Goal: Task Accomplishment & Management: Use online tool/utility

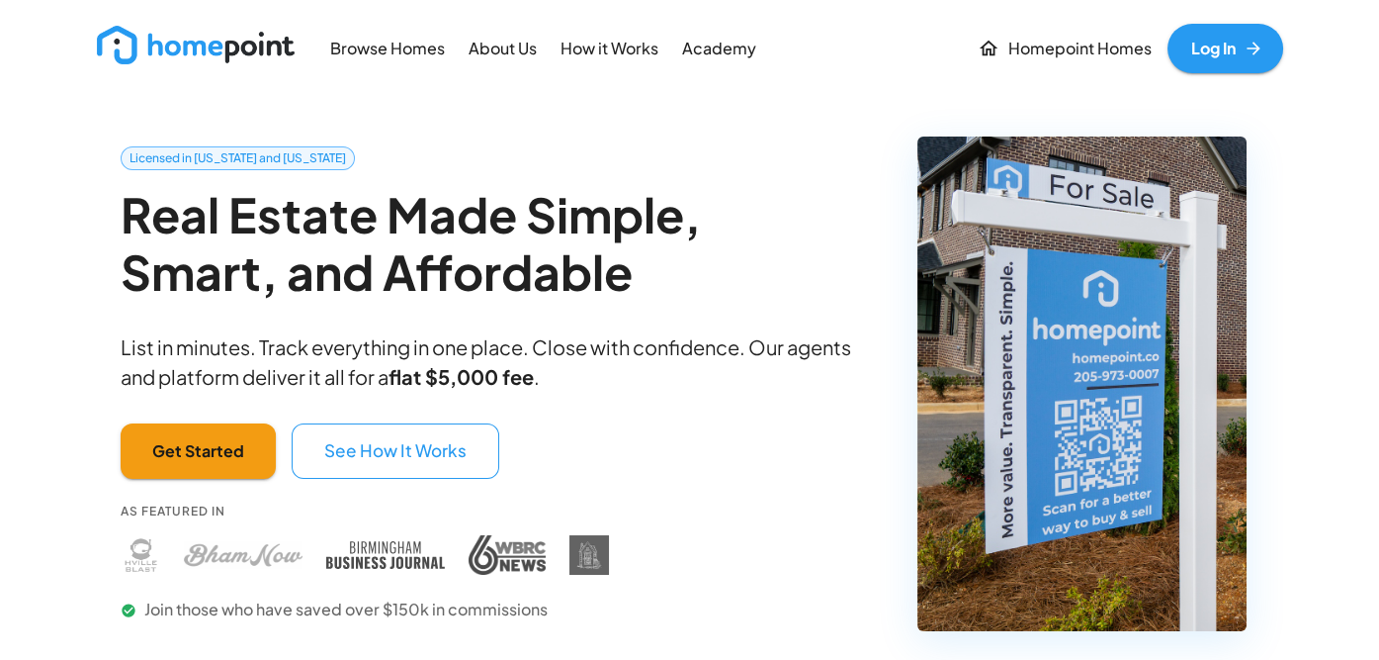
click at [1238, 52] on link "Log In" at bounding box center [1226, 48] width 116 height 49
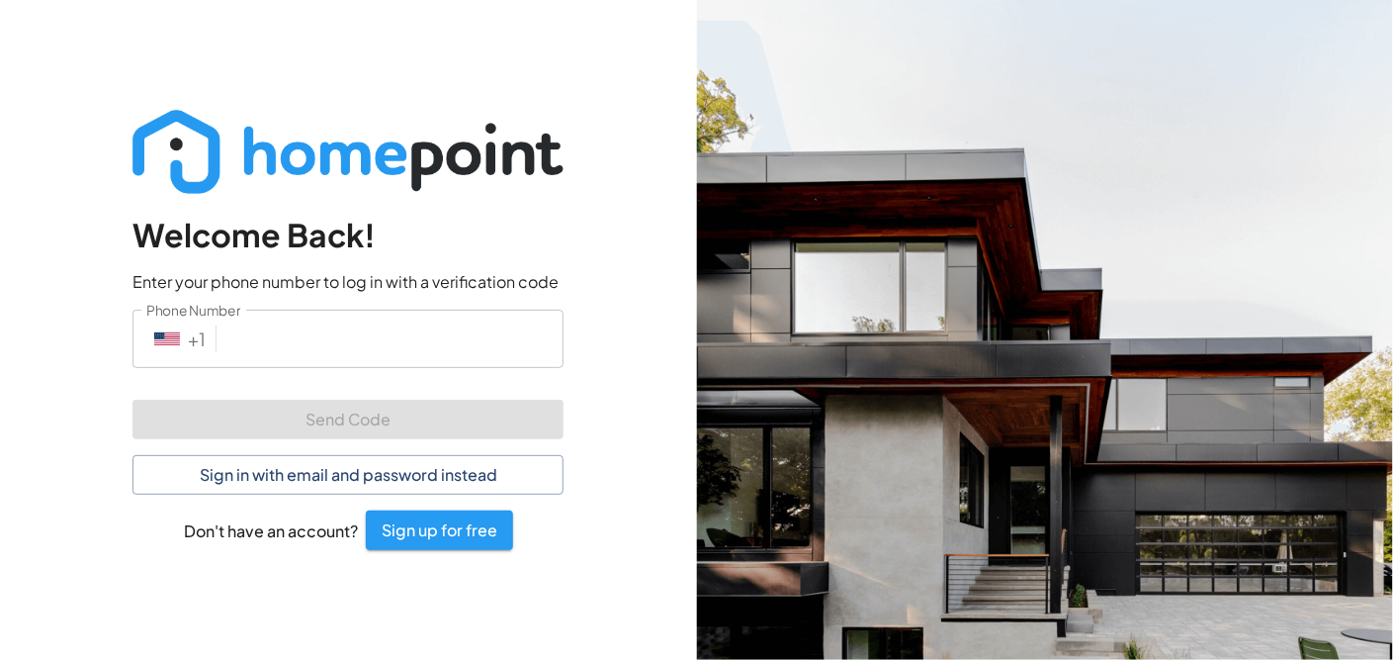
click at [367, 341] on input "Phone Number" at bounding box center [393, 338] width 339 height 58
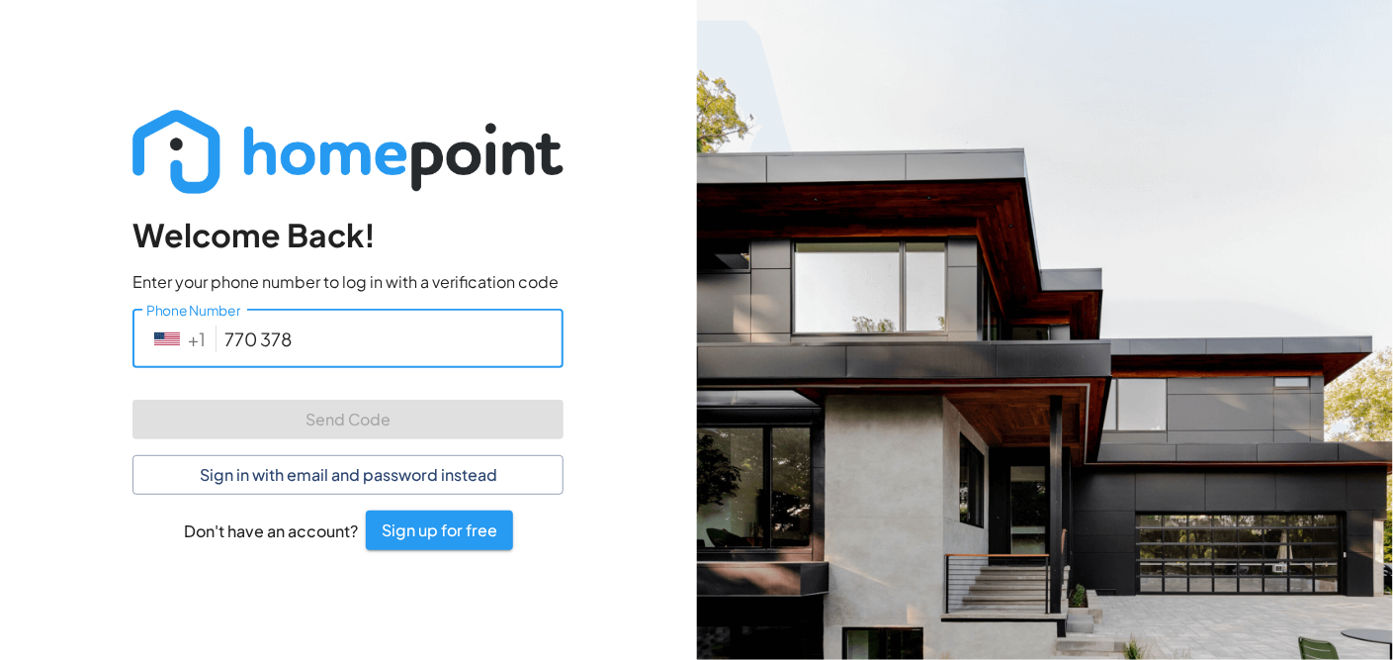
type input "[PHONE_NUMBER]"
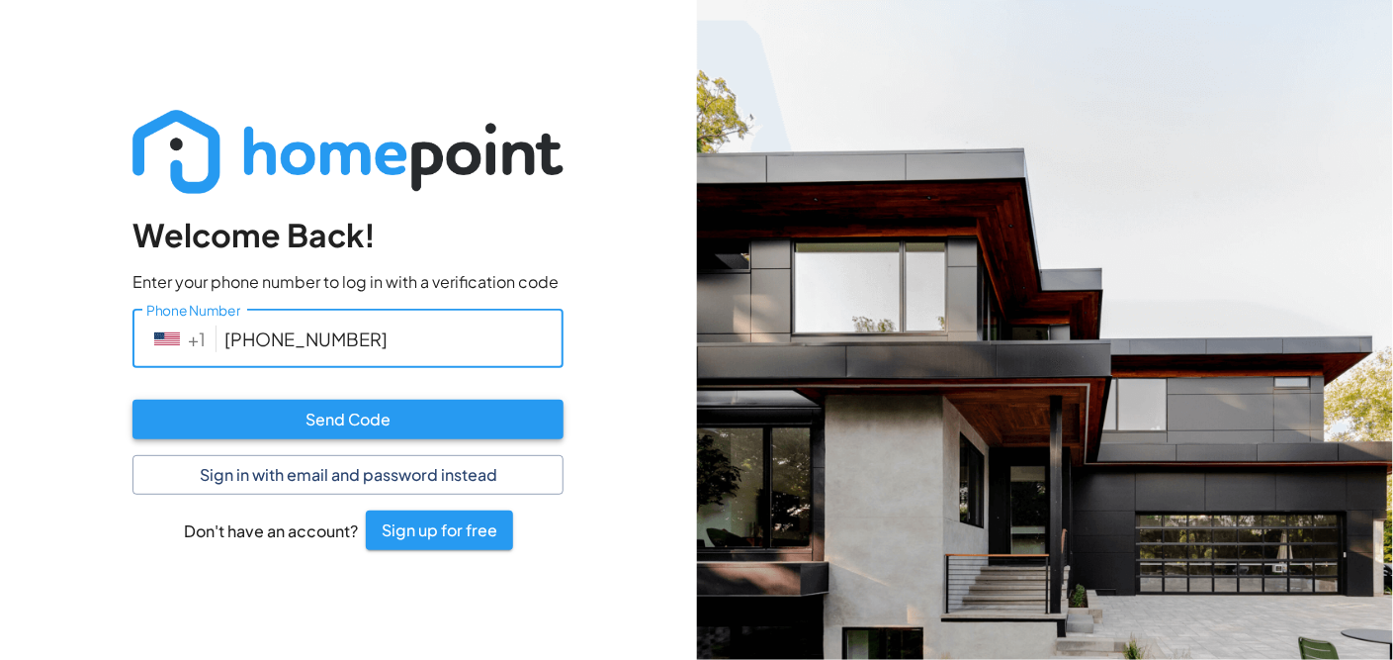
click at [424, 431] on button "Send Code" at bounding box center [347, 419] width 431 height 40
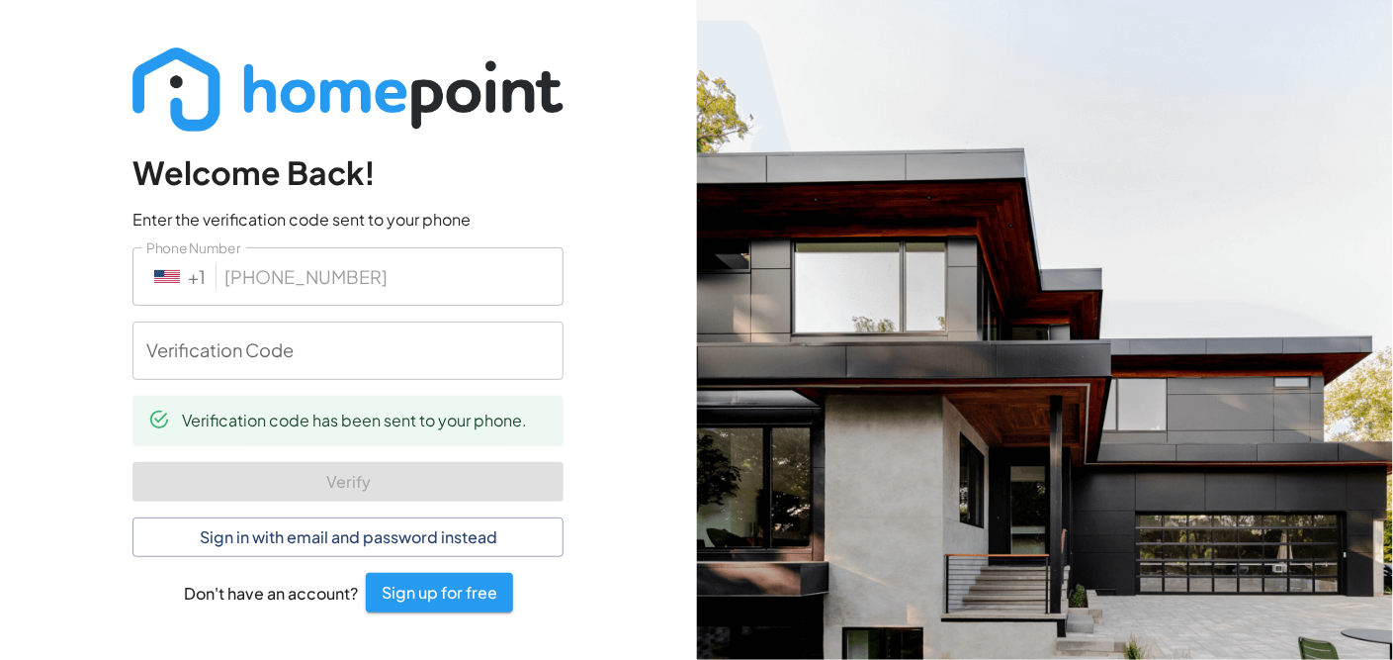
click at [255, 366] on input "Verification Code" at bounding box center [347, 350] width 431 height 58
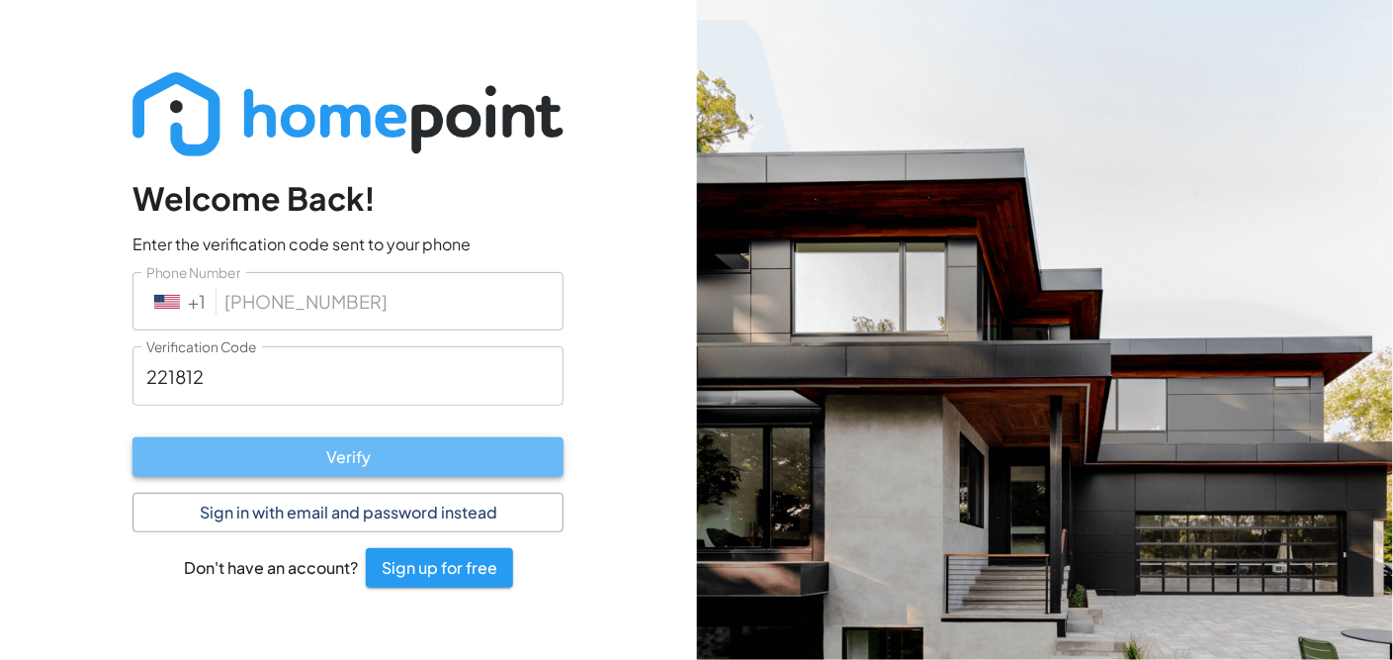
click at [296, 448] on button "Verify" at bounding box center [347, 457] width 431 height 40
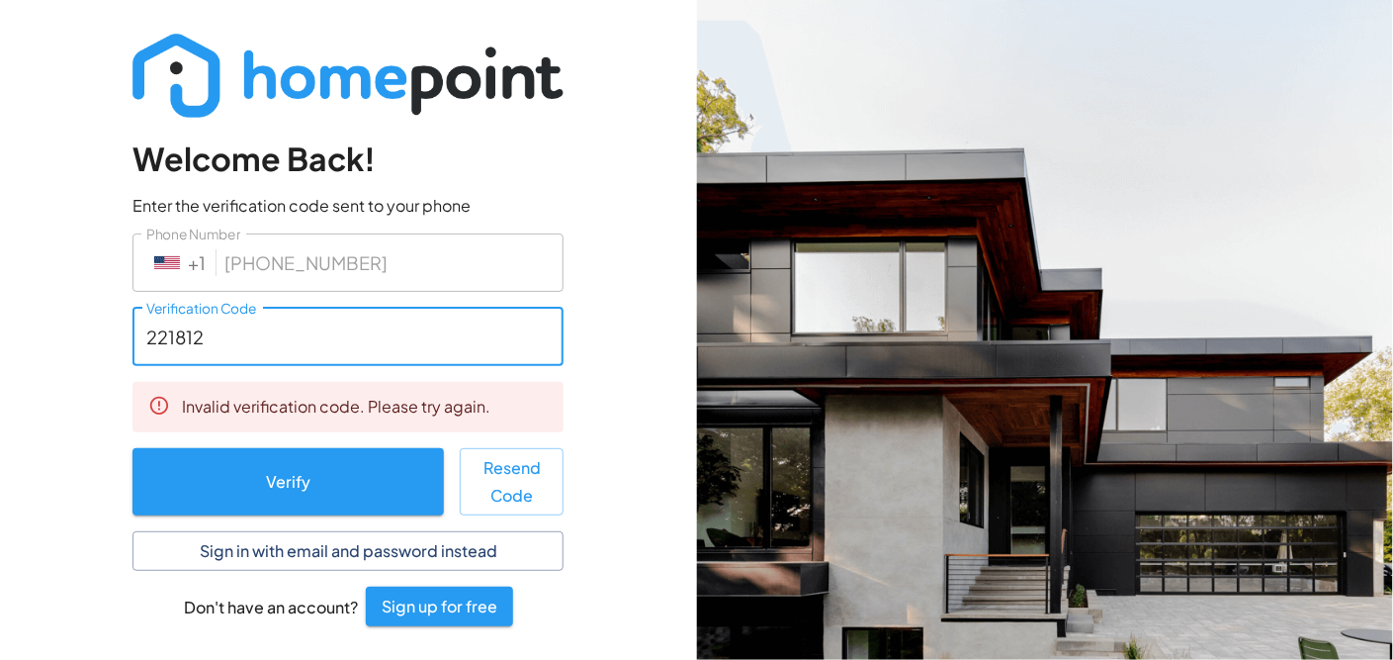
drag, startPoint x: 253, startPoint y: 346, endPoint x: 120, endPoint y: 327, distance: 134.8
click at [120, 327] on div "Welcome Back! Enter the verification code sent to your phone Phone Number ​ + […" at bounding box center [348, 330] width 494 height 656
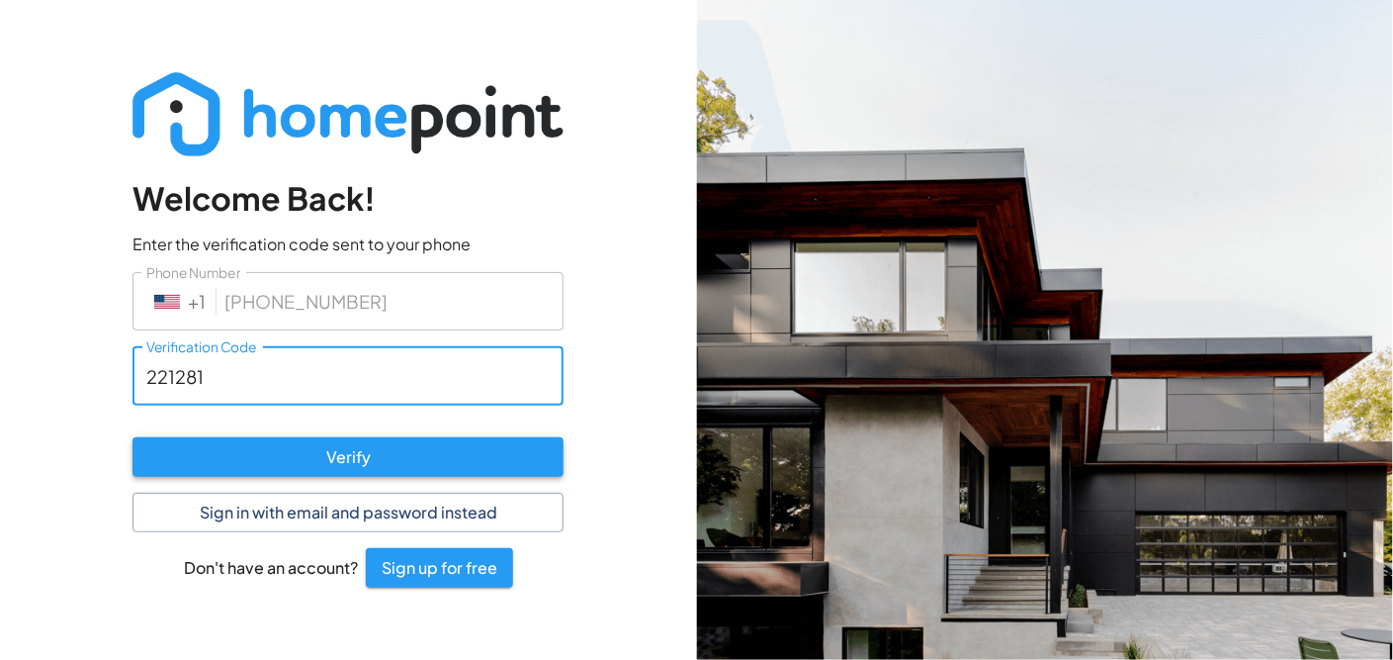
type input "221281"
click at [430, 469] on button "Verify" at bounding box center [347, 457] width 431 height 40
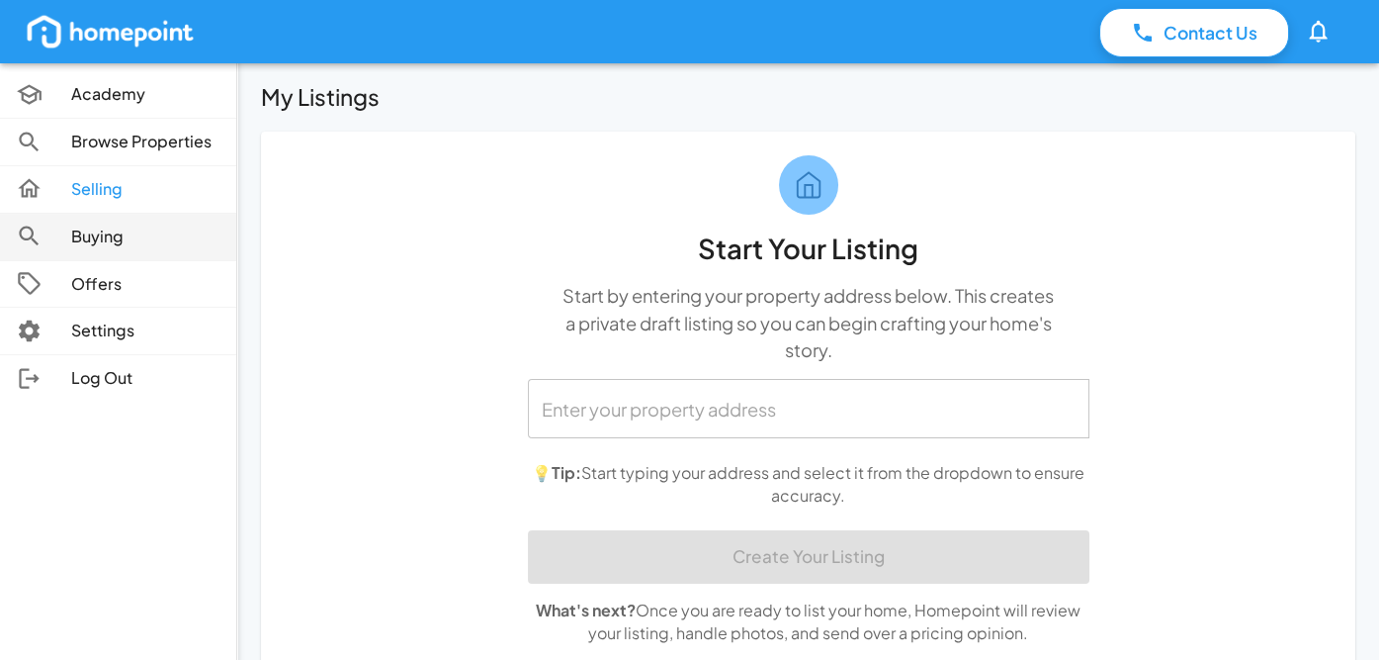
click at [160, 235] on p "Buying" at bounding box center [145, 236] width 149 height 23
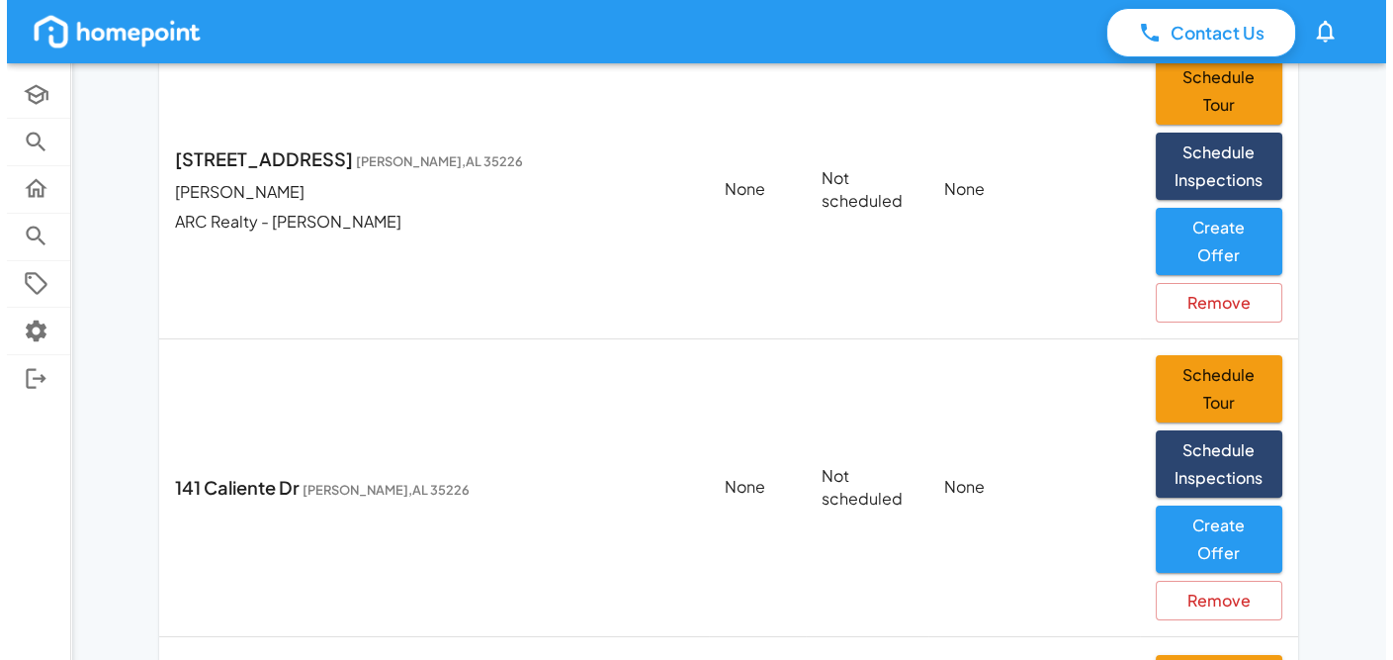
scroll to position [296, 0]
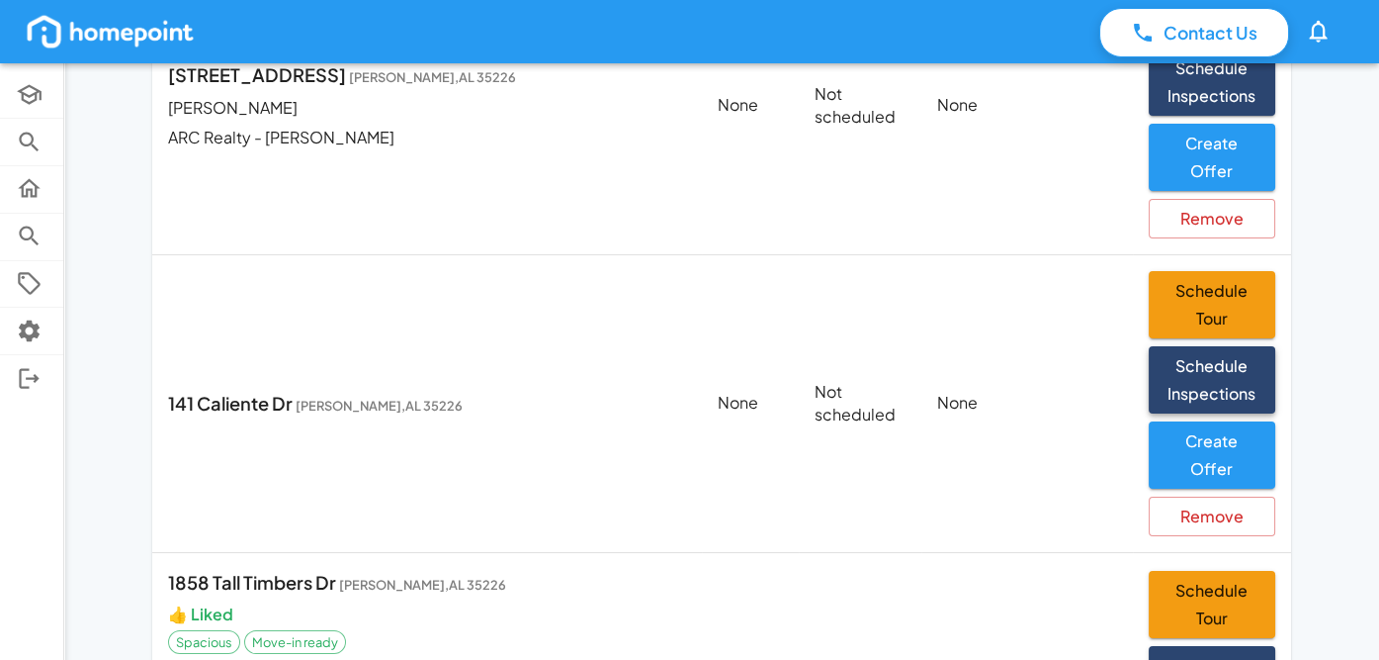
click at [1229, 359] on button "Schedule Inspections" at bounding box center [1212, 379] width 127 height 67
